Goal: Navigation & Orientation: Go to known website

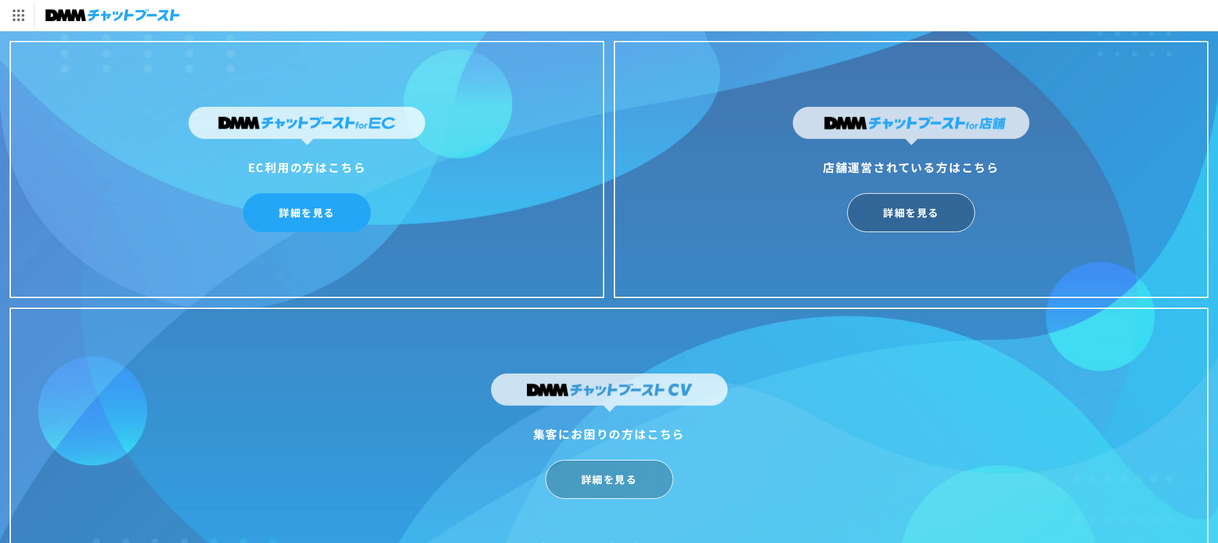
click at [313, 217] on link "詳細を見る" at bounding box center [307, 212] width 128 height 39
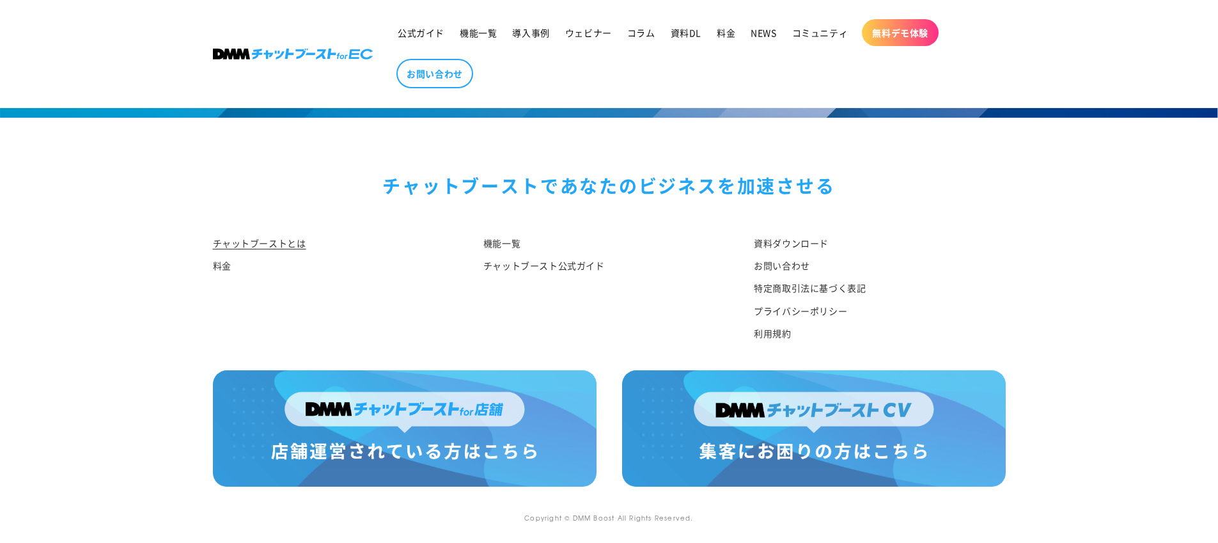
scroll to position [5183, 0]
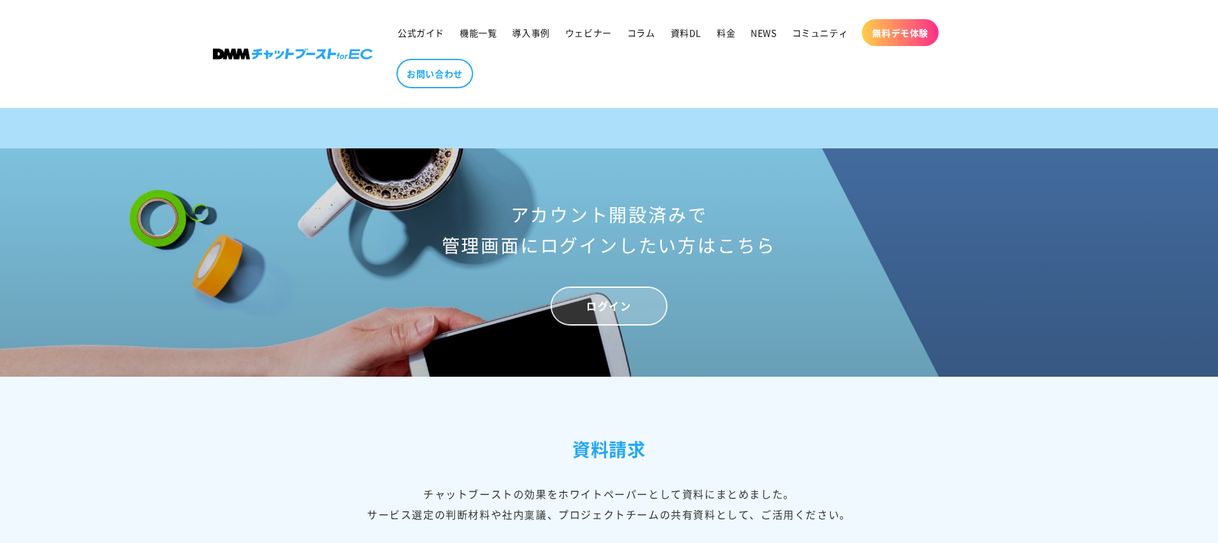
click at [627, 325] on link "ログイン" at bounding box center [608, 305] width 116 height 39
